Goal: Task Accomplishment & Management: Complete application form

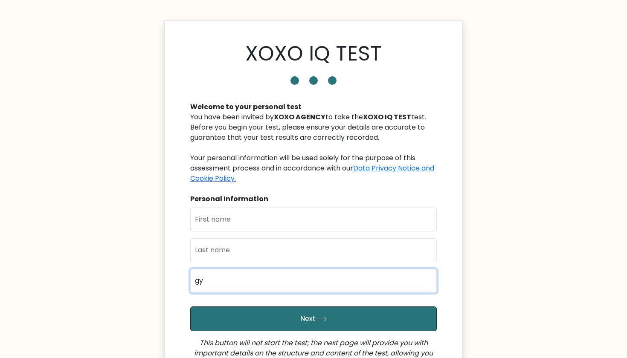
type input "gy"
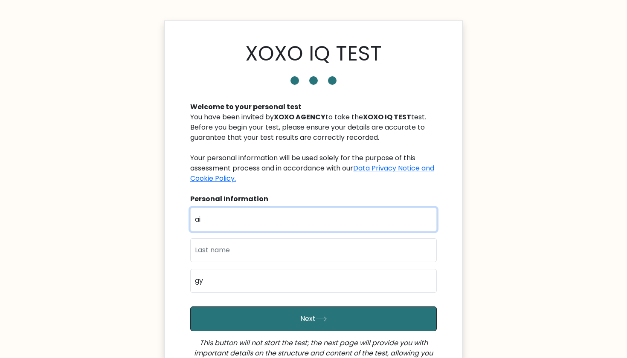
type input "a"
type input "Aisha"
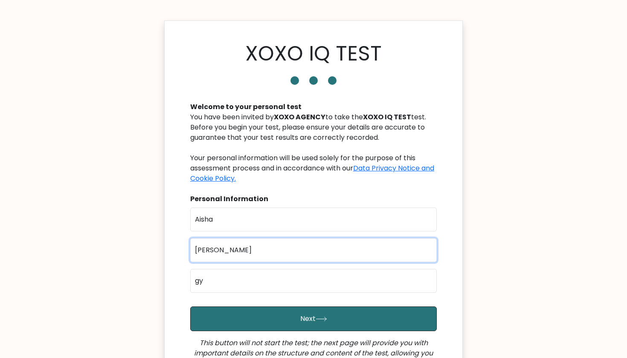
type input "Ibrahim"
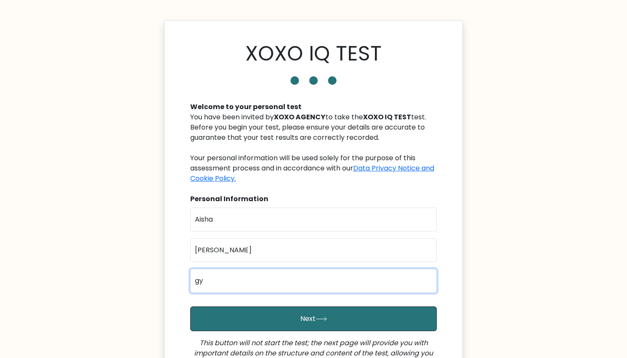
click at [212, 285] on input "gy" at bounding box center [313, 281] width 247 height 24
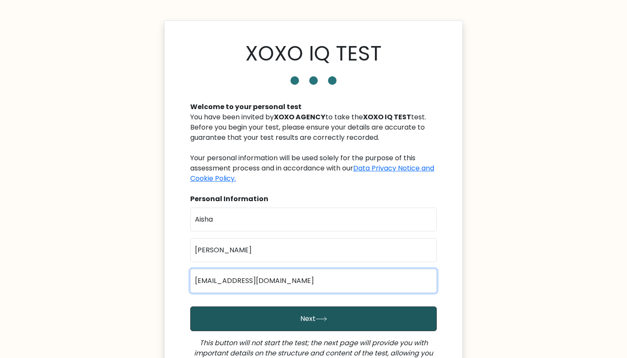
type input "gyosmensardauna@gmail.com"
click at [285, 319] on button "Next" at bounding box center [313, 319] width 247 height 25
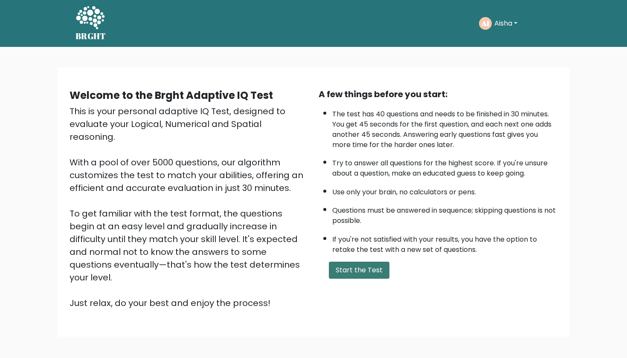
click at [355, 279] on button "Start the Test" at bounding box center [359, 270] width 61 height 17
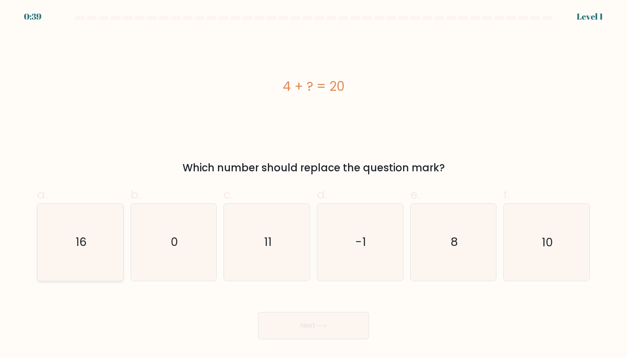
click at [74, 227] on icon "16" at bounding box center [80, 242] width 77 height 77
click at [313, 185] on input "a. 16" at bounding box center [313, 182] width 0 height 6
radio input "true"
click at [302, 326] on button "Next" at bounding box center [313, 325] width 111 height 27
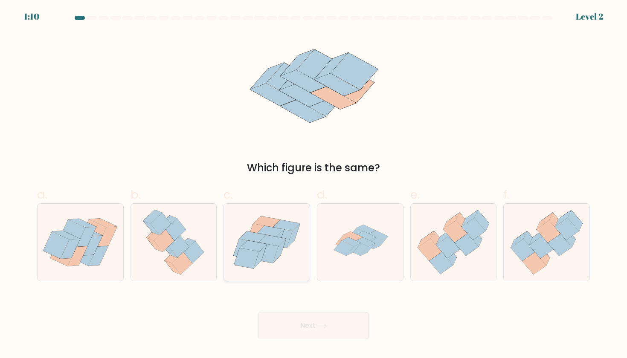
click at [276, 244] on icon at bounding box center [272, 240] width 27 height 11
click at [313, 185] on input "c." at bounding box center [313, 182] width 0 height 6
radio input "true"
click at [304, 323] on button "Next" at bounding box center [313, 325] width 111 height 27
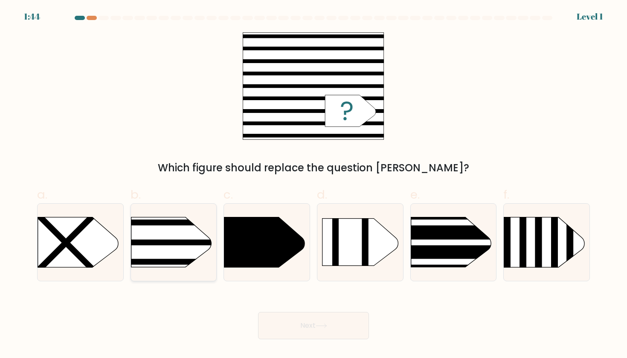
click at [190, 240] on rect at bounding box center [112, 243] width 223 height 6
click at [313, 185] on input "b." at bounding box center [313, 182] width 0 height 6
radio input "true"
click at [322, 322] on button "Next" at bounding box center [313, 325] width 111 height 27
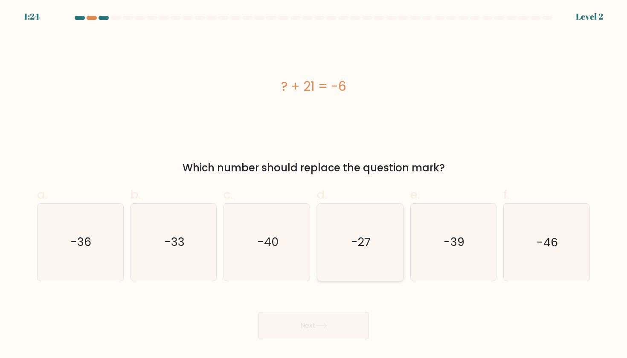
click at [346, 263] on icon "-27" at bounding box center [360, 242] width 77 height 77
click at [314, 185] on input "d. -27" at bounding box center [313, 182] width 0 height 6
radio input "true"
click at [321, 331] on button "Next" at bounding box center [313, 325] width 111 height 27
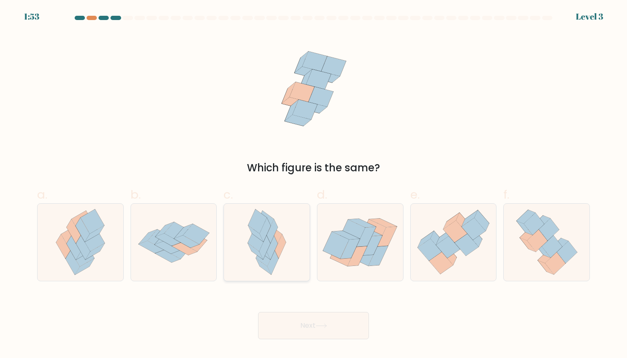
click at [292, 260] on icon at bounding box center [267, 242] width 50 height 77
click at [313, 185] on input "c." at bounding box center [313, 182] width 0 height 6
radio input "true"
click at [184, 255] on icon at bounding box center [177, 249] width 26 height 20
click at [313, 185] on input "b." at bounding box center [313, 182] width 0 height 6
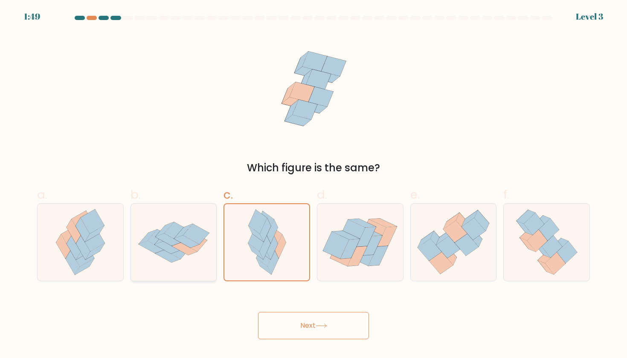
radio input "true"
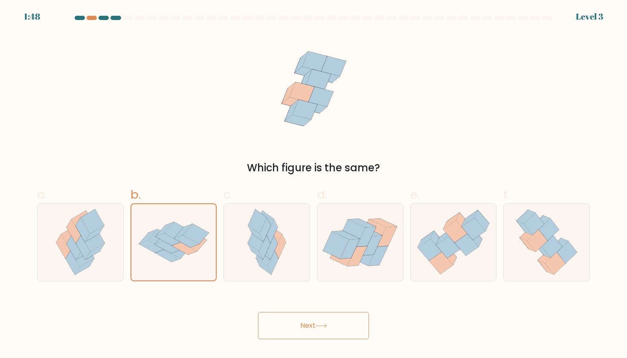
click at [302, 312] on button "Next" at bounding box center [313, 325] width 111 height 27
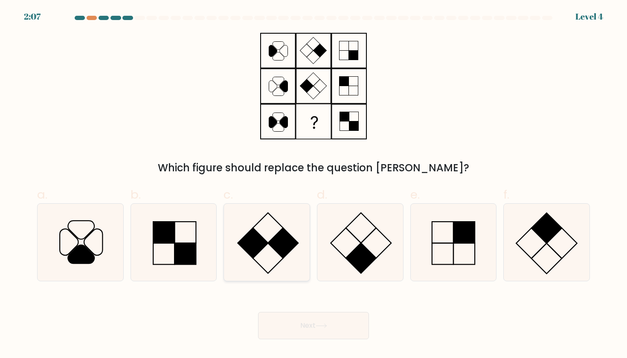
click at [276, 239] on rect at bounding box center [283, 243] width 30 height 30
click at [313, 185] on input "c." at bounding box center [313, 182] width 0 height 6
radio input "true"
click at [327, 324] on icon at bounding box center [322, 326] width 12 height 5
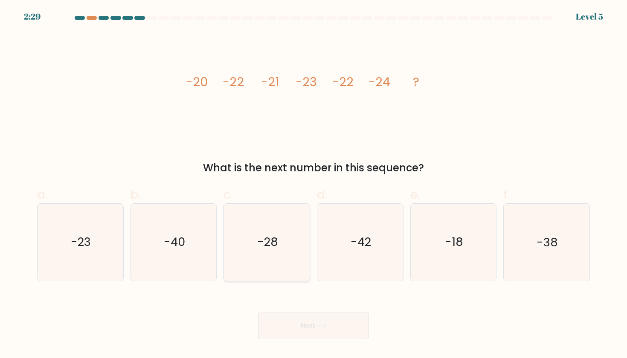
click at [294, 230] on icon "-28" at bounding box center [267, 242] width 77 height 77
click at [313, 185] on input "c. -28" at bounding box center [313, 182] width 0 height 6
radio input "true"
click at [278, 313] on button "Next" at bounding box center [313, 325] width 111 height 27
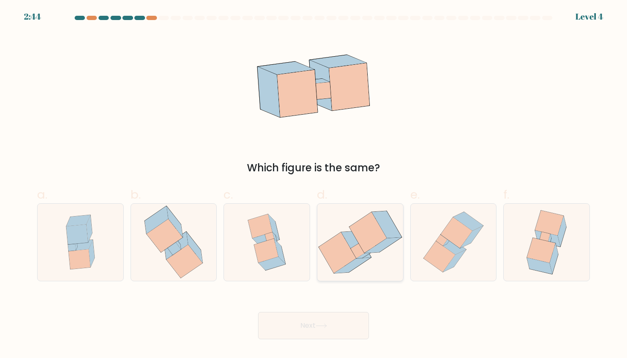
click at [354, 255] on icon at bounding box center [358, 251] width 15 height 15
click at [314, 185] on input "d." at bounding box center [313, 182] width 0 height 6
radio input "true"
click at [318, 331] on button "Next" at bounding box center [313, 325] width 111 height 27
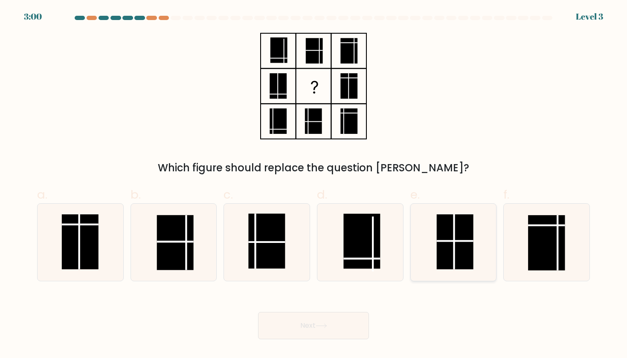
click at [454, 238] on line at bounding box center [454, 242] width 0 height 55
click at [314, 185] on input "e." at bounding box center [313, 182] width 0 height 6
radio input "true"
click at [307, 325] on button "Next" at bounding box center [313, 325] width 111 height 27
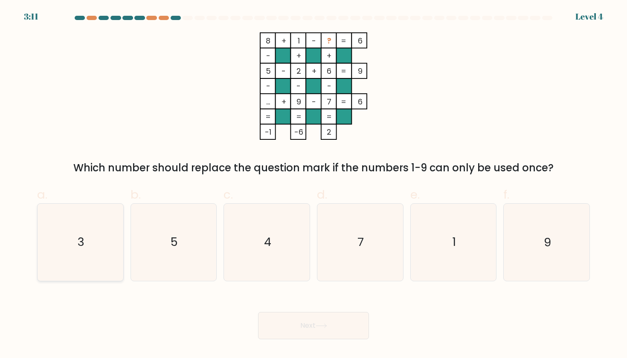
click at [119, 206] on icon "3" at bounding box center [80, 242] width 77 height 77
click at [313, 185] on input "a. 3" at bounding box center [313, 182] width 0 height 6
radio input "true"
click at [346, 329] on button "Next" at bounding box center [313, 325] width 111 height 27
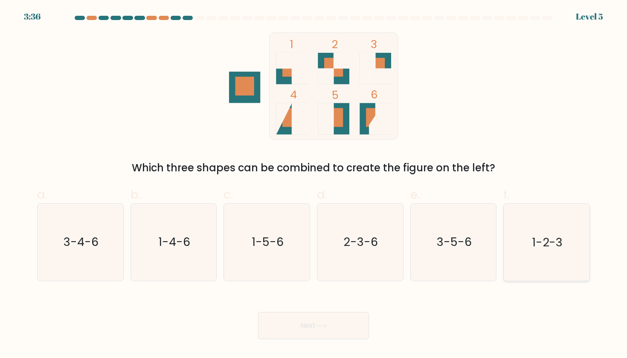
click at [552, 238] on text "1-2-3" at bounding box center [547, 243] width 31 height 16
click at [314, 185] on input "f. 1-2-3" at bounding box center [313, 182] width 0 height 6
radio input "true"
click at [349, 316] on button "Next" at bounding box center [313, 325] width 111 height 27
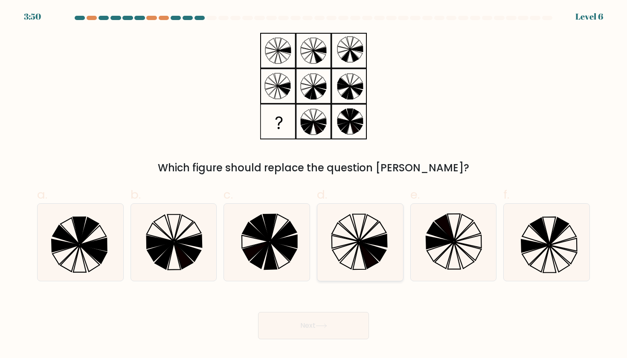
click at [363, 246] on icon at bounding box center [369, 255] width 19 height 26
click at [314, 185] on input "d." at bounding box center [313, 182] width 0 height 6
radio input "true"
click at [306, 329] on button "Next" at bounding box center [313, 325] width 111 height 27
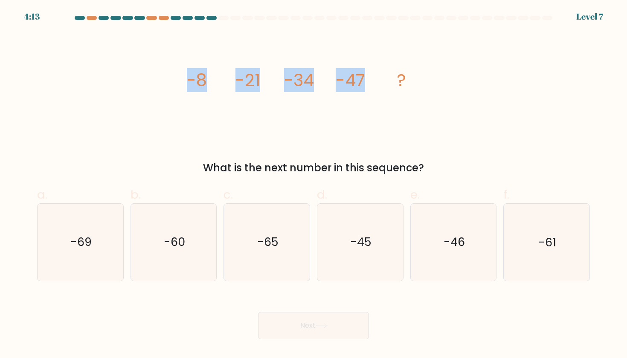
drag, startPoint x: 188, startPoint y: 79, endPoint x: 398, endPoint y: 88, distance: 210.5
click at [398, 89] on g "-8 -21 -34 -47 ?" at bounding box center [296, 80] width 219 height 24
copy g "-8 -21 -34 -47"
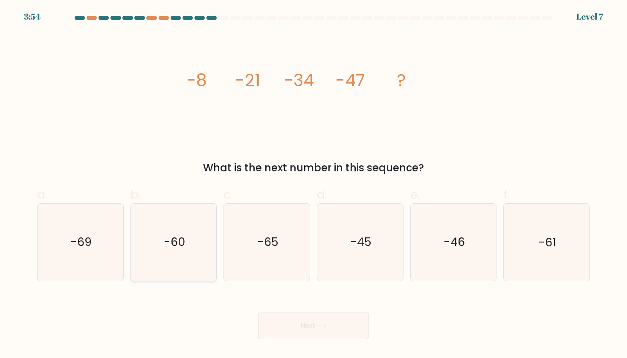
click at [181, 230] on icon "-60" at bounding box center [173, 242] width 77 height 77
click at [313, 185] on input "b. -60" at bounding box center [313, 182] width 0 height 6
radio input "true"
click at [339, 325] on button "Next" at bounding box center [313, 325] width 111 height 27
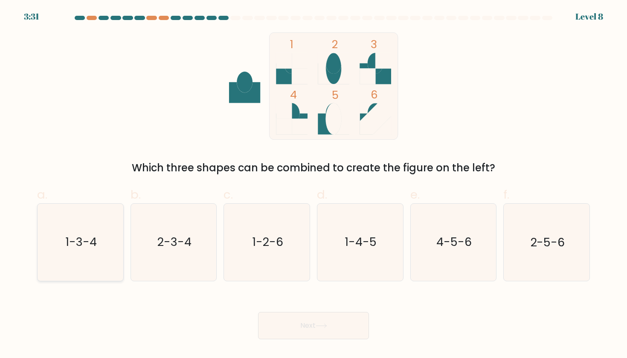
click at [93, 249] on text "1-3-4" at bounding box center [81, 243] width 32 height 16
click at [313, 185] on input "a. 1-3-4" at bounding box center [313, 182] width 0 height 6
radio input "true"
click at [302, 325] on button "Next" at bounding box center [313, 325] width 111 height 27
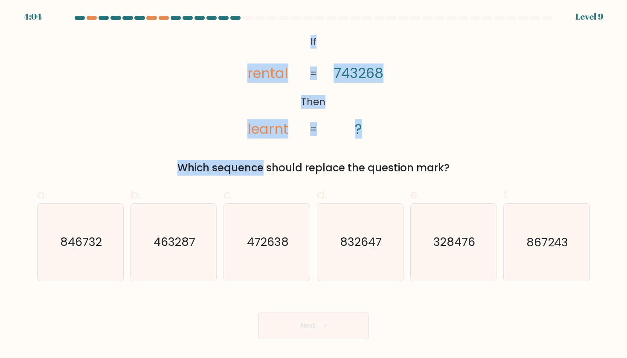
drag, startPoint x: 302, startPoint y: 36, endPoint x: 392, endPoint y: 143, distance: 140.4
click at [392, 143] on div "@import url('https://fonts.googleapis.com/css?family=Abril+Fatface:400,100,100i…" at bounding box center [313, 103] width 563 height 143
copy div "If Then rental learnt 743268 ? = ="
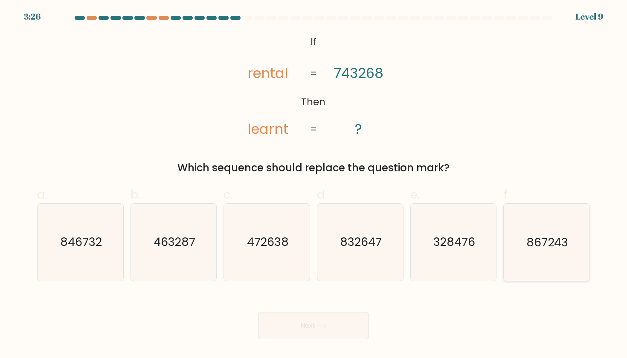
click at [540, 240] on text "867243" at bounding box center [547, 243] width 42 height 16
click at [314, 185] on input "f. 867243" at bounding box center [313, 182] width 0 height 6
radio input "true"
click at [338, 324] on button "Next" at bounding box center [313, 325] width 111 height 27
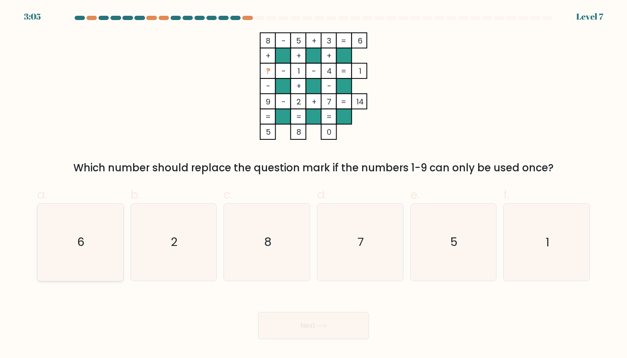
click at [93, 226] on icon "6" at bounding box center [80, 242] width 77 height 77
click at [313, 185] on input "a. 6" at bounding box center [313, 182] width 0 height 6
radio input "true"
click at [352, 328] on button "Next" at bounding box center [313, 325] width 111 height 27
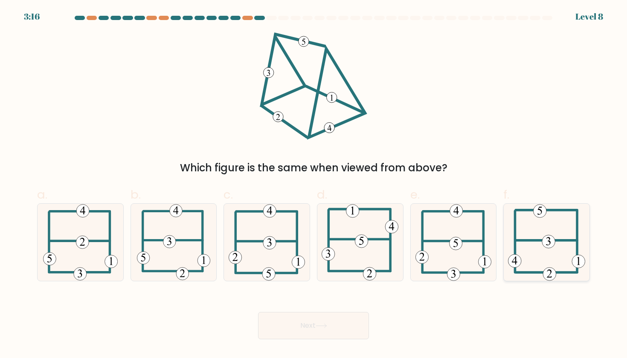
click at [550, 232] on icon at bounding box center [546, 242] width 77 height 77
click at [314, 185] on input "f." at bounding box center [313, 182] width 0 height 6
radio input "true"
click at [325, 324] on icon at bounding box center [322, 326] width 12 height 5
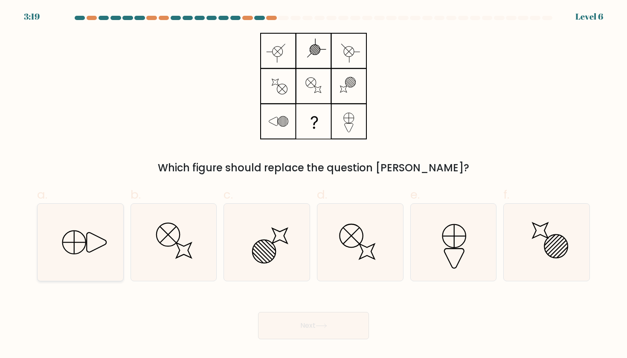
click at [104, 238] on icon at bounding box center [80, 242] width 77 height 77
click at [313, 185] on input "a." at bounding box center [313, 182] width 0 height 6
radio input "true"
click at [325, 321] on button "Next" at bounding box center [313, 325] width 111 height 27
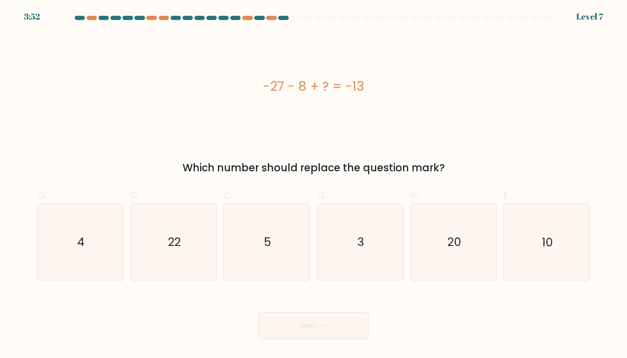
drag, startPoint x: 260, startPoint y: 84, endPoint x: 392, endPoint y: 99, distance: 132.6
click at [392, 100] on div "-27 - 8 + ? = -13" at bounding box center [313, 85] width 553 height 107
copy div "-27 - 8 + ? = -13"
click at [189, 228] on icon "22" at bounding box center [173, 242] width 77 height 77
click at [313, 185] on input "b. 22" at bounding box center [313, 182] width 0 height 6
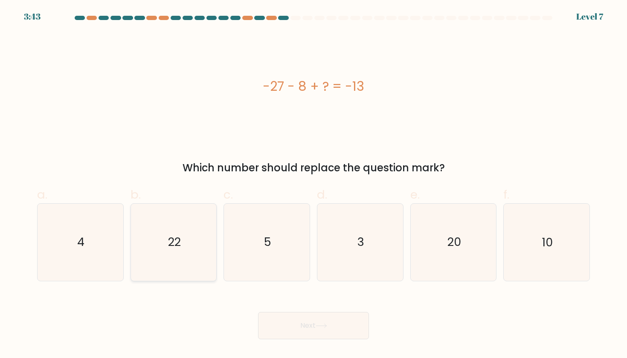
radio input "true"
click at [319, 326] on icon at bounding box center [321, 326] width 10 height 4
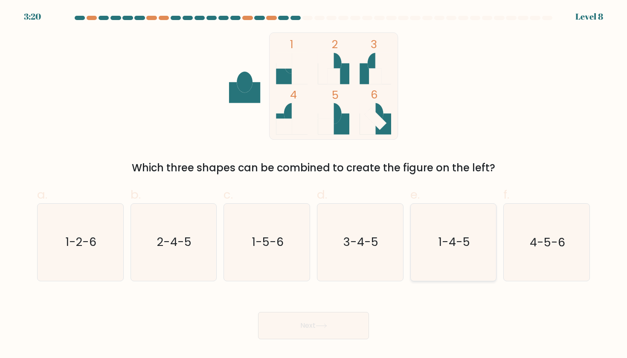
click at [438, 245] on icon "1-4-5" at bounding box center [453, 242] width 77 height 77
click at [314, 185] on input "e. 1-4-5" at bounding box center [313, 182] width 0 height 6
radio input "true"
click at [331, 323] on button "Next" at bounding box center [313, 325] width 111 height 27
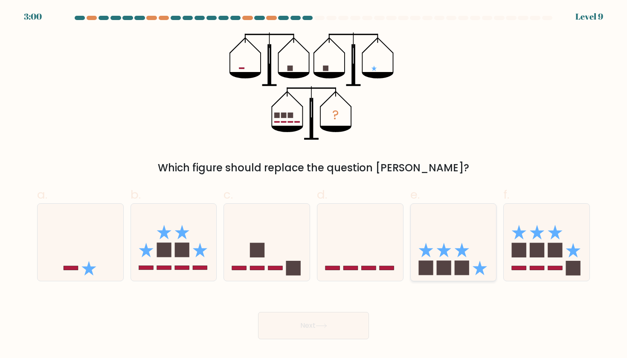
click at [442, 243] on icon at bounding box center [454, 242] width 86 height 71
click at [314, 185] on input "e." at bounding box center [313, 182] width 0 height 6
radio input "true"
click at [331, 328] on button "Next" at bounding box center [313, 325] width 111 height 27
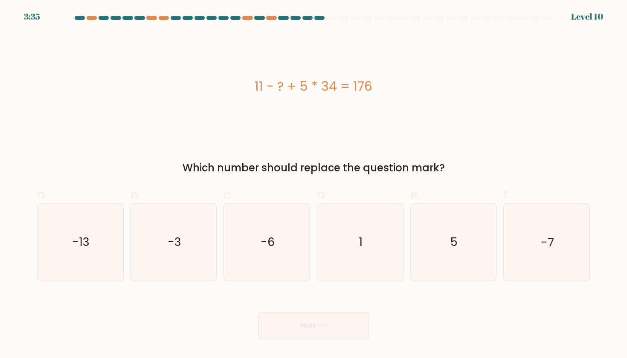
drag, startPoint x: 255, startPoint y: 82, endPoint x: 409, endPoint y: 98, distance: 154.3
click at [409, 98] on div "11 - ? + 5 * 34 = 176" at bounding box center [313, 85] width 553 height 107
copy div "11 - ? + 5 * 34 = 176"
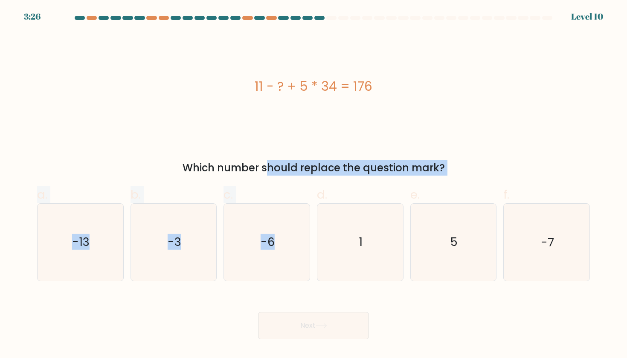
drag, startPoint x: 185, startPoint y: 167, endPoint x: 406, endPoint y: 176, distance: 221.5
click at [406, 176] on form "a. 1" at bounding box center [313, 178] width 627 height 324
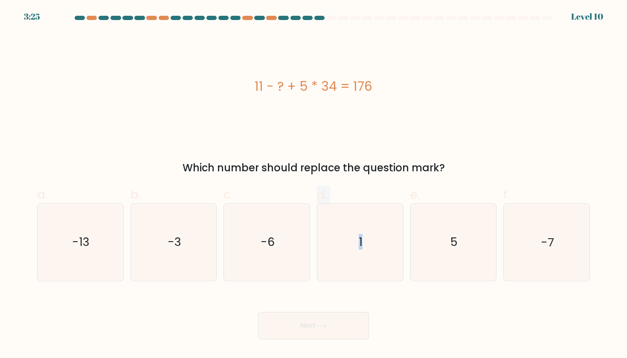
click at [407, 175] on form "a. 1" at bounding box center [313, 178] width 627 height 324
click at [183, 147] on div "11 - ? + 5 * 34 = 176 Which number should replace the question mark?" at bounding box center [313, 103] width 563 height 143
drag, startPoint x: 184, startPoint y: 164, endPoint x: 454, endPoint y: 160, distance: 270.4
click at [455, 160] on div "Which number should replace the question mark?" at bounding box center [313, 167] width 543 height 15
copy div "Which number should replace the question mark?"
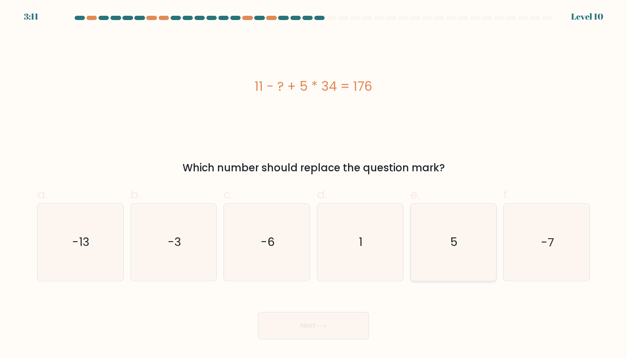
click at [439, 243] on icon "5" at bounding box center [453, 242] width 77 height 77
click at [314, 185] on input "e. 5" at bounding box center [313, 182] width 0 height 6
radio input "true"
click at [324, 330] on button "Next" at bounding box center [313, 325] width 111 height 27
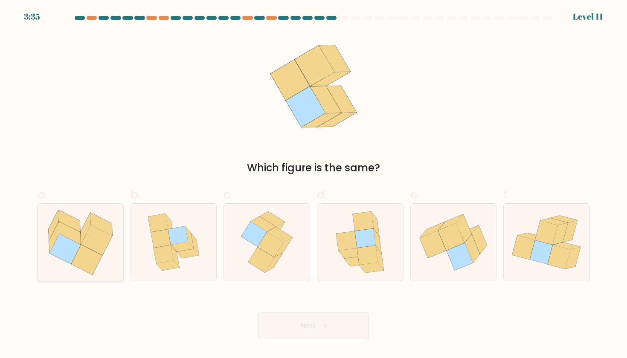
click at [115, 247] on icon at bounding box center [81, 242] width 86 height 76
click at [313, 185] on input "a." at bounding box center [313, 182] width 0 height 6
radio input "true"
click at [313, 332] on button "Next" at bounding box center [313, 325] width 111 height 27
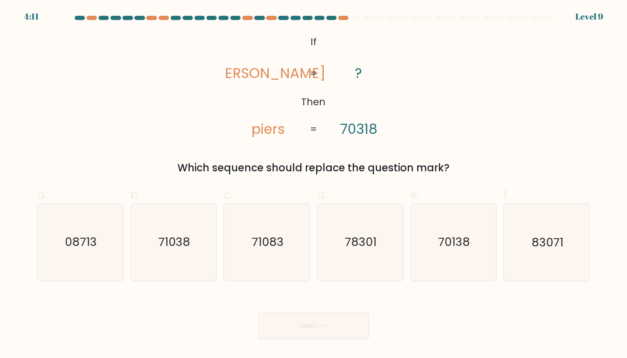
drag, startPoint x: 308, startPoint y: 39, endPoint x: 378, endPoint y: 119, distance: 106.6
click at [379, 119] on icon "@import url('https://fonts.googleapis.com/css?family=Abril+Fatface:400,100,100i…" at bounding box center [313, 85] width 174 height 107
drag, startPoint x: 449, startPoint y: 166, endPoint x: 191, endPoint y: 139, distance: 259.9
click at [191, 139] on div "@import url('https://fonts.googleapis.com/css?family=Abril+Fatface:400,100,100i…" at bounding box center [313, 103] width 563 height 143
copy div "If Then pries piers ? 70318 = = Which sequence should replace the question mark?"
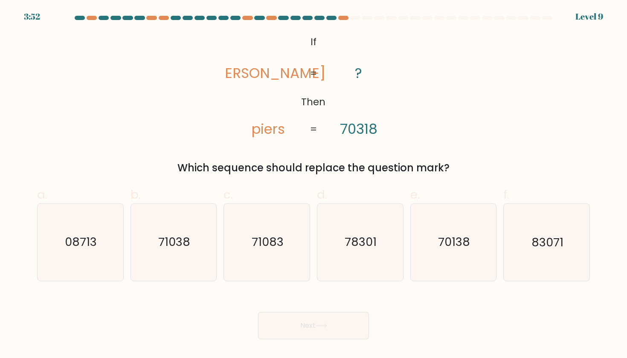
click at [410, 90] on div "@import url('https://fonts.googleapis.com/css?family=Abril+Fatface:400,100,100i…" at bounding box center [313, 103] width 563 height 143
click at [282, 249] on text "71083" at bounding box center [268, 243] width 32 height 16
click at [313, 185] on input "c. 71083" at bounding box center [313, 182] width 0 height 6
radio input "true"
click at [332, 322] on button "Next" at bounding box center [313, 325] width 111 height 27
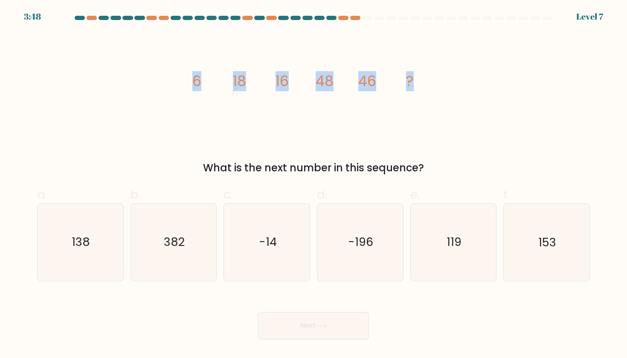
drag, startPoint x: 192, startPoint y: 81, endPoint x: 415, endPoint y: 88, distance: 223.6
click at [415, 88] on icon "image/svg+xml 6 18 16 48 46 ?" at bounding box center [314, 85] width 256 height 107
click at [90, 237] on text "138" at bounding box center [81, 243] width 18 height 16
click at [313, 185] on input "a. 138" at bounding box center [313, 182] width 0 height 6
radio input "true"
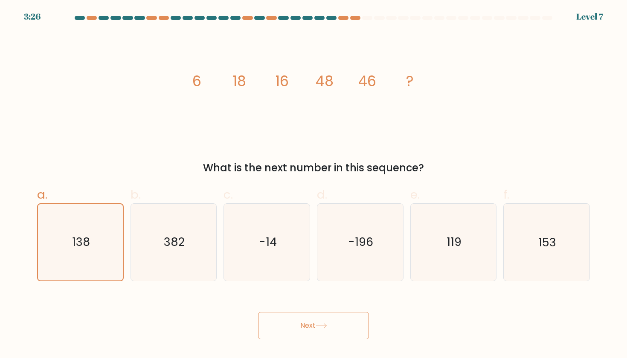
click at [311, 327] on button "Next" at bounding box center [313, 325] width 111 height 27
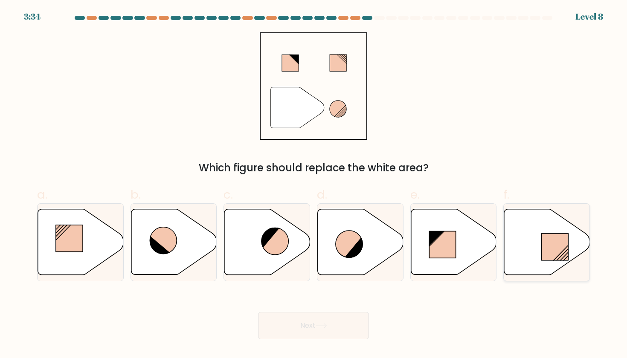
click at [535, 261] on icon at bounding box center [547, 242] width 86 height 66
click at [314, 185] on input "f." at bounding box center [313, 182] width 0 height 6
radio input "true"
click at [328, 322] on button "Next" at bounding box center [313, 325] width 111 height 27
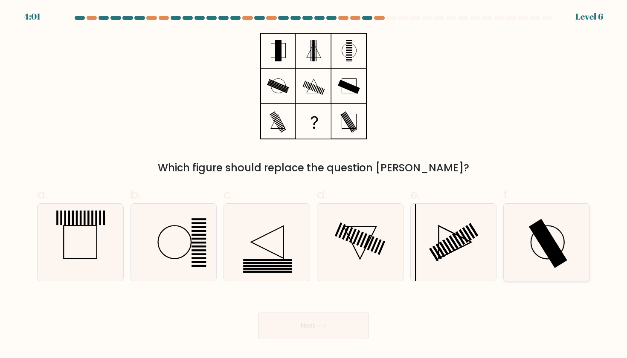
click at [542, 235] on rect at bounding box center [548, 243] width 38 height 49
click at [314, 185] on input "f." at bounding box center [313, 182] width 0 height 6
radio input "true"
click at [299, 326] on button "Next" at bounding box center [313, 325] width 111 height 27
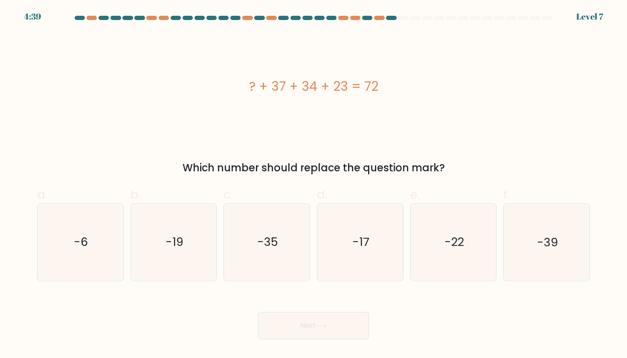
drag, startPoint x: 250, startPoint y: 86, endPoint x: 371, endPoint y: 105, distance: 122.7
click at [371, 105] on div "? + 37 + 34 + 23 = 72" at bounding box center [313, 85] width 553 height 107
copy div "? + 37 + 34 + 23 = 72"
drag, startPoint x: 185, startPoint y: 168, endPoint x: 444, endPoint y: 168, distance: 258.9
click at [444, 168] on div "Which number should replace the question mark?" at bounding box center [313, 167] width 543 height 15
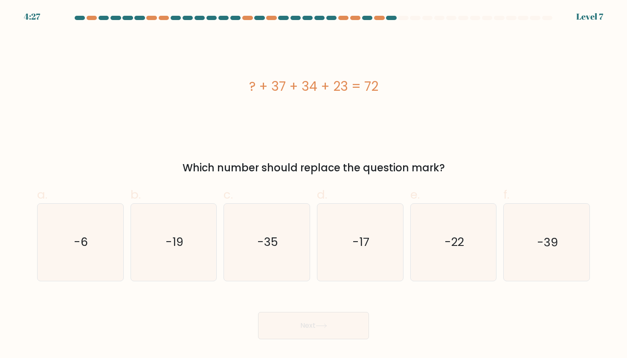
copy div "Which number should replace the question mark?"
click at [429, 224] on icon "-22" at bounding box center [453, 242] width 77 height 77
click at [314, 185] on input "e. -22" at bounding box center [313, 182] width 0 height 6
radio input "true"
click at [319, 330] on button "Next" at bounding box center [313, 325] width 111 height 27
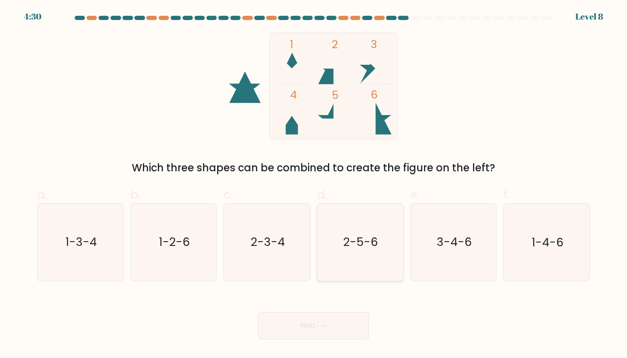
click at [357, 237] on text "2-5-6" at bounding box center [361, 243] width 35 height 16
click at [314, 185] on input "d. 2-5-6" at bounding box center [313, 182] width 0 height 6
radio input "true"
click at [308, 328] on button "Next" at bounding box center [313, 325] width 111 height 27
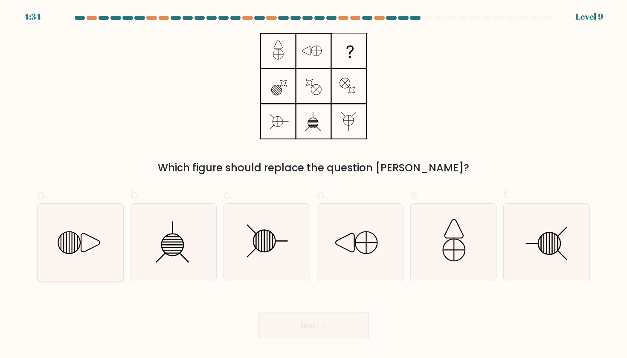
click at [100, 227] on icon at bounding box center [80, 242] width 77 height 77
click at [313, 185] on input "a." at bounding box center [313, 182] width 0 height 6
radio input "true"
click at [300, 331] on button "Next" at bounding box center [313, 325] width 111 height 27
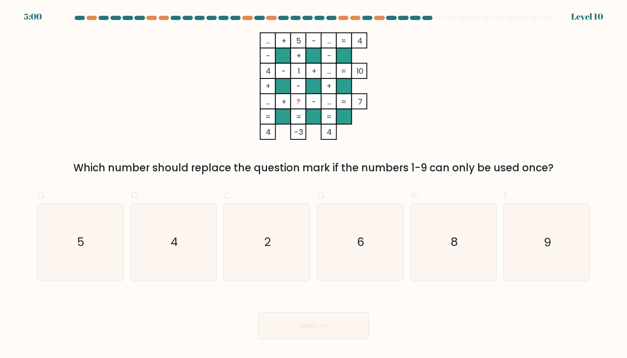
drag, startPoint x: 262, startPoint y: 102, endPoint x: 269, endPoint y: 102, distance: 6.8
click at [266, 102] on icon "... + 5 - ... 4 - + - 4 - 1 + ... 10 + - + ... + ? - ... = 7 = = = = 4 -3 4 =" at bounding box center [314, 85] width 256 height 107
drag, startPoint x: 276, startPoint y: 103, endPoint x: 302, endPoint y: 104, distance: 26.5
click at [302, 104] on icon "... + 5 - ... 4 - + - 4 - 1 + ... 10 + - + ... + ? - ... = 7 = = = = 4 -3 4 =" at bounding box center [314, 85] width 256 height 107
click at [190, 215] on icon "4" at bounding box center [173, 242] width 77 height 77
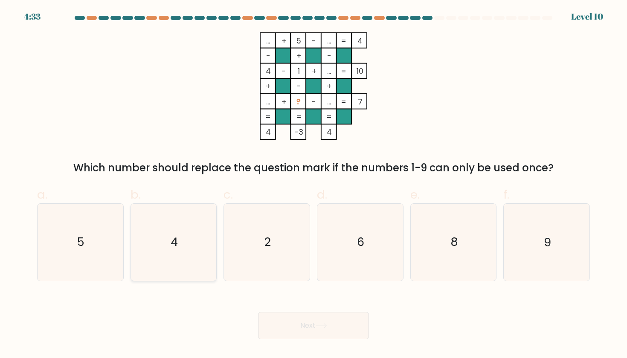
click at [313, 185] on input "b. 4" at bounding box center [313, 182] width 0 height 6
radio input "true"
click at [302, 328] on button "Next" at bounding box center [313, 325] width 111 height 27
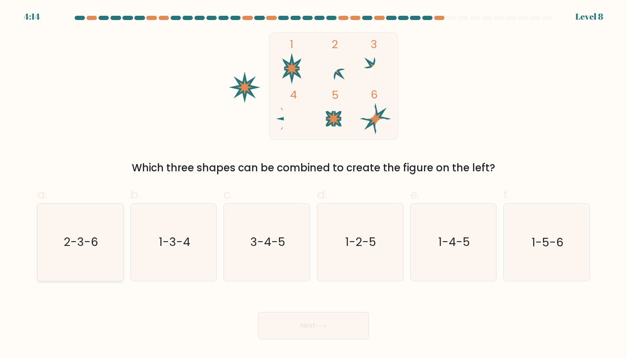
click at [98, 235] on text "2-3-6" at bounding box center [81, 243] width 34 height 16
click at [313, 185] on input "a. 2-3-6" at bounding box center [313, 182] width 0 height 6
radio input "true"
click at [295, 321] on button "Next" at bounding box center [313, 325] width 111 height 27
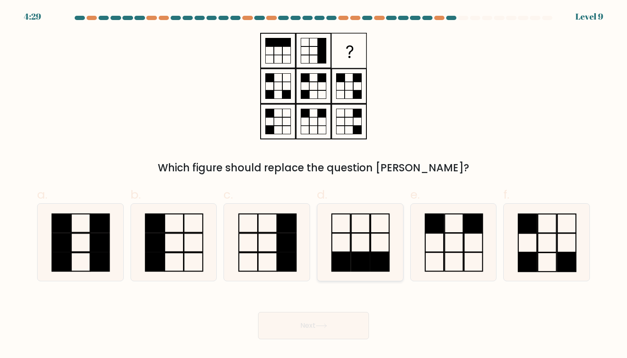
click at [360, 246] on icon at bounding box center [360, 242] width 77 height 77
click at [314, 185] on input "d." at bounding box center [313, 182] width 0 height 6
radio input "true"
click at [337, 322] on button "Next" at bounding box center [313, 325] width 111 height 27
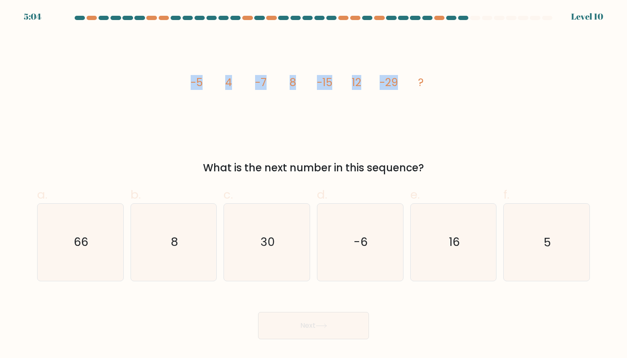
drag, startPoint x: 190, startPoint y: 82, endPoint x: 418, endPoint y: 82, distance: 228.2
click at [418, 82] on icon "image/svg+xml -5 4 -7 8 -15 12 -29 ?" at bounding box center [314, 85] width 256 height 107
copy g "-5 4 -7 8 -15 12 -29"
click at [437, 225] on icon "16" at bounding box center [453, 242] width 77 height 77
click at [314, 185] on input "e. 16" at bounding box center [313, 182] width 0 height 6
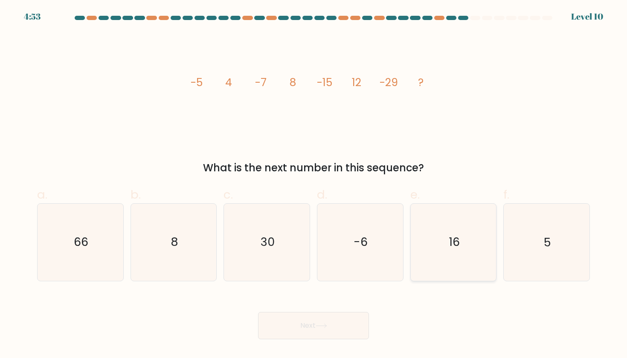
radio input "true"
click at [336, 320] on button "Next" at bounding box center [313, 325] width 111 height 27
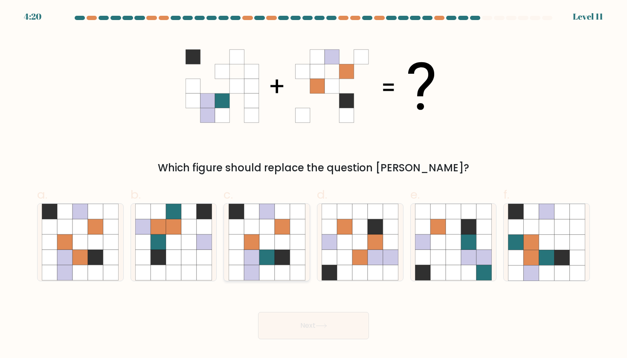
click at [283, 254] on icon at bounding box center [282, 257] width 15 height 15
click at [313, 185] on input "c." at bounding box center [313, 182] width 0 height 6
radio input "true"
click at [322, 325] on icon at bounding box center [322, 326] width 12 height 5
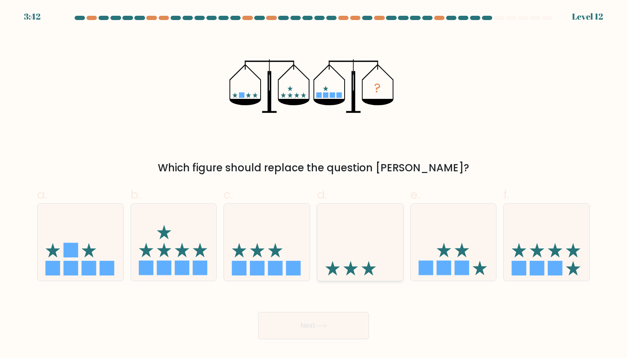
click at [371, 229] on icon at bounding box center [360, 242] width 86 height 71
click at [314, 185] on input "d." at bounding box center [313, 182] width 0 height 6
radio input "true"
click at [310, 327] on button "Next" at bounding box center [313, 325] width 111 height 27
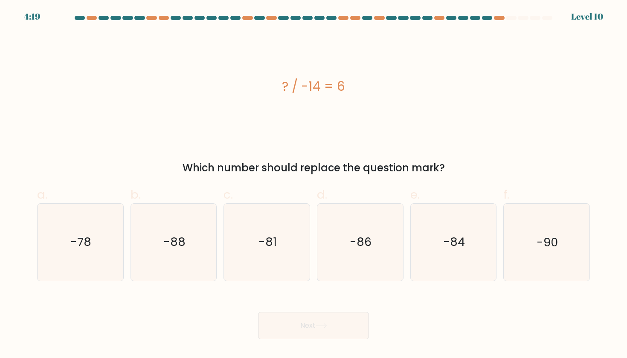
drag, startPoint x: 282, startPoint y: 84, endPoint x: 361, endPoint y: 97, distance: 79.6
click at [361, 97] on div "? / -14 = 6" at bounding box center [313, 85] width 553 height 107
copy div "? / -14 = 6"
drag, startPoint x: 185, startPoint y: 165, endPoint x: 459, endPoint y: 168, distance: 274.7
click at [459, 168] on div "Which number should replace the question mark?" at bounding box center [313, 167] width 543 height 15
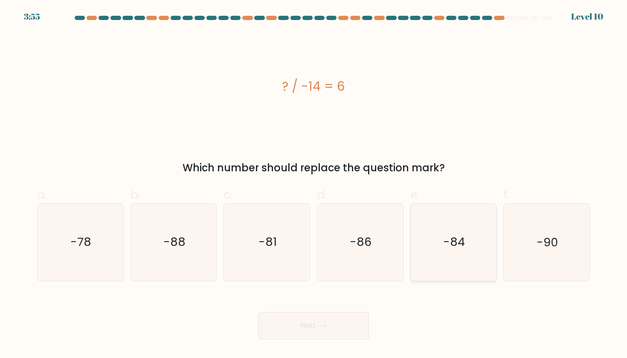
click at [429, 217] on icon "-84" at bounding box center [453, 242] width 77 height 77
click at [314, 185] on input "e. -84" at bounding box center [313, 182] width 0 height 6
radio input "true"
click at [330, 325] on button "Next" at bounding box center [313, 325] width 111 height 27
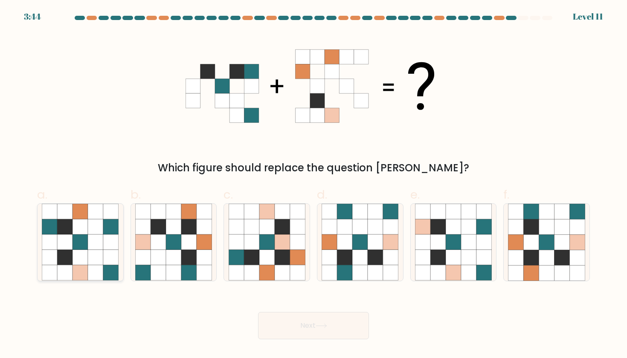
click at [87, 261] on icon at bounding box center [80, 257] width 15 height 15
click at [313, 185] on input "a." at bounding box center [313, 182] width 0 height 6
radio input "true"
click at [298, 325] on button "Next" at bounding box center [313, 325] width 111 height 27
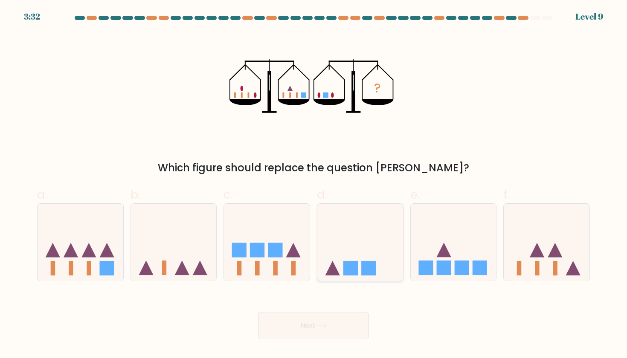
click at [359, 238] on icon at bounding box center [360, 242] width 86 height 71
click at [314, 185] on input "d." at bounding box center [313, 182] width 0 height 6
radio input "true"
click at [335, 326] on button "Next" at bounding box center [313, 325] width 111 height 27
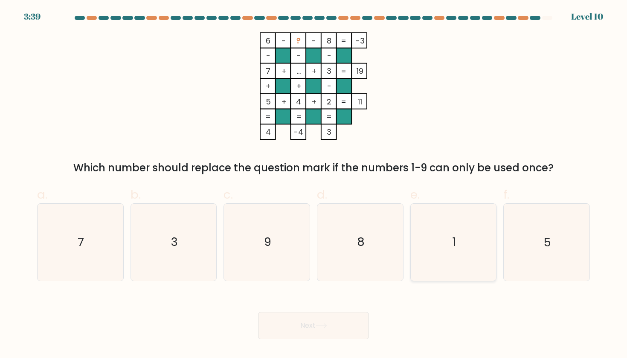
click at [424, 210] on icon "1" at bounding box center [453, 242] width 77 height 77
click at [314, 185] on input "e. 1" at bounding box center [313, 182] width 0 height 6
radio input "true"
click at [306, 325] on button "Next" at bounding box center [313, 325] width 111 height 27
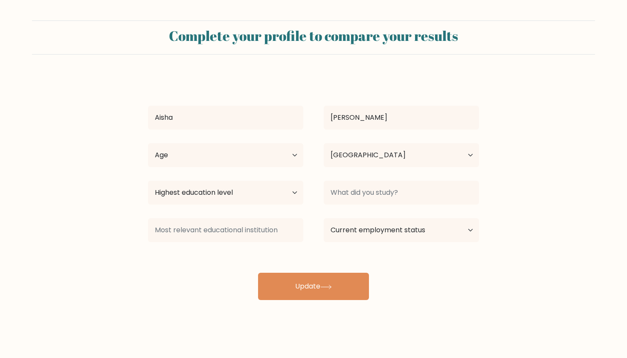
select select "NG"
select select "bachelors_degree"
select select "other"
select select "GH"
click at [316, 273] on div "Aisha Ibrahim Age Under 18 years old 18-24 years old 25-34 years old 35-44 year…" at bounding box center [313, 187] width 341 height 225
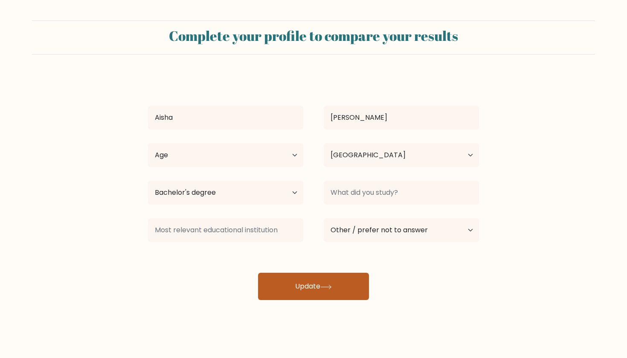
click at [328, 284] on button "Update" at bounding box center [313, 286] width 111 height 27
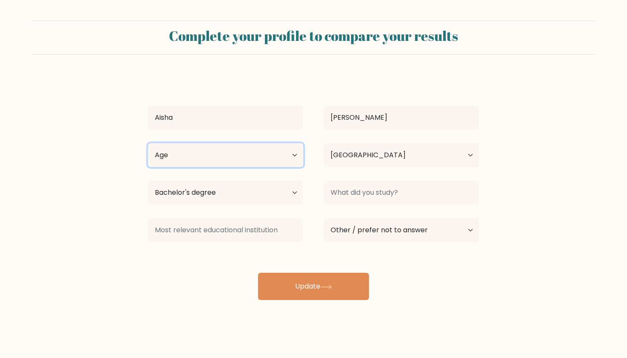
select select "18_24"
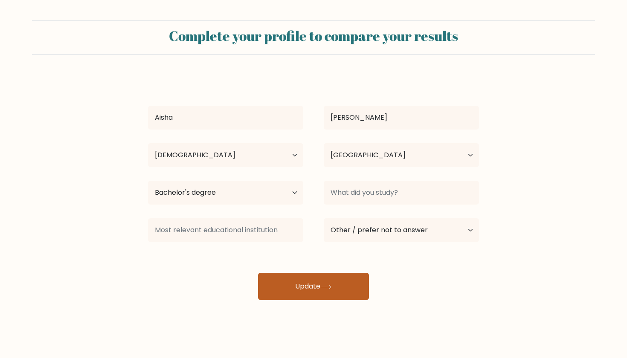
click at [328, 290] on icon at bounding box center [326, 287] width 12 height 5
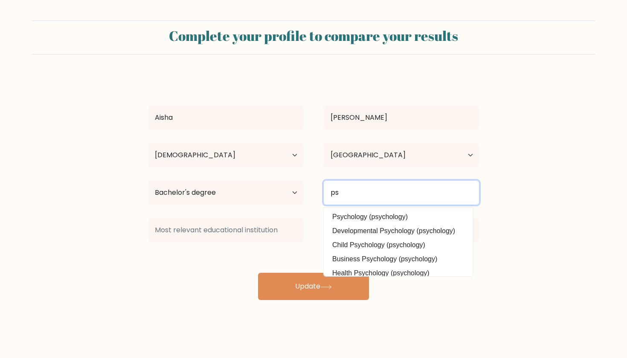
type input "p"
type input "music"
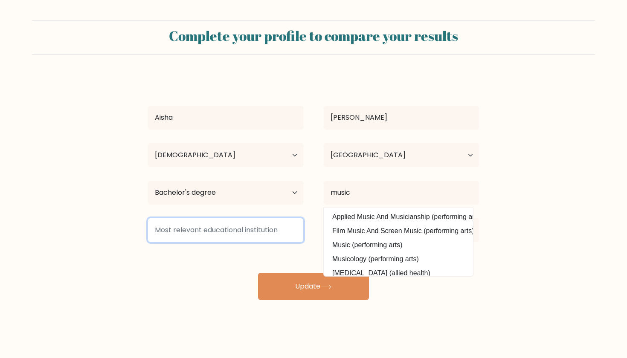
click at [239, 237] on input at bounding box center [225, 230] width 155 height 24
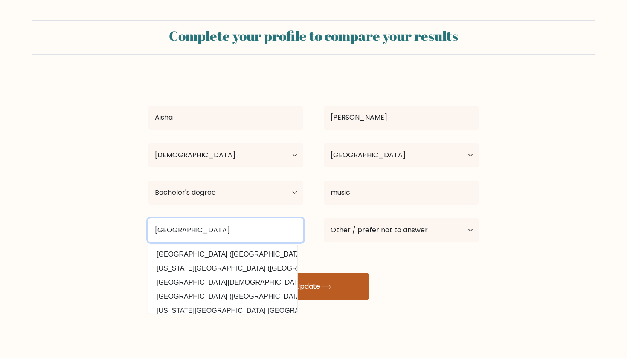
type input "pan Atlantic university"
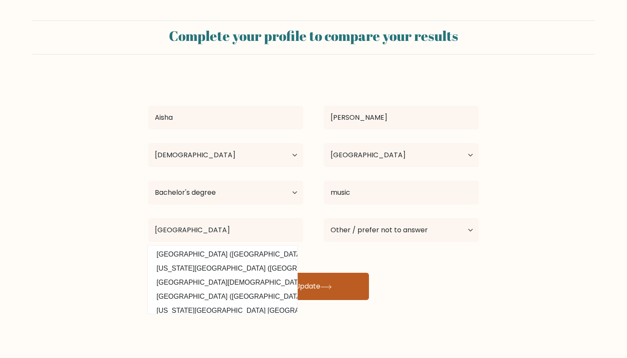
click at [300, 287] on button "Update" at bounding box center [313, 286] width 111 height 27
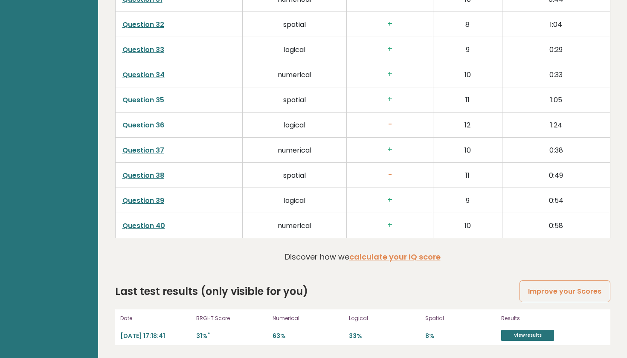
scroll to position [2119, 0]
click at [522, 335] on link "View results" at bounding box center [527, 335] width 53 height 11
click at [514, 334] on link "View results" at bounding box center [527, 335] width 53 height 11
click at [521, 336] on link "View results" at bounding box center [527, 335] width 53 height 11
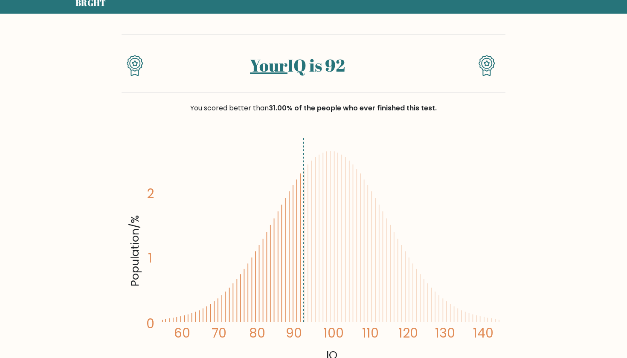
scroll to position [42, 0]
